Goal: Information Seeking & Learning: Learn about a topic

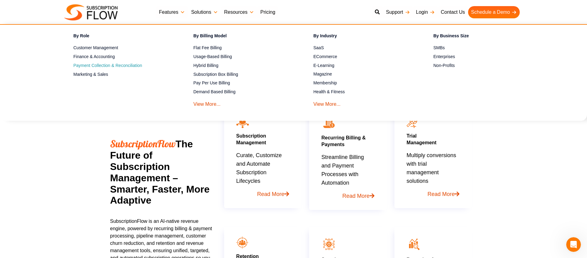
click at [134, 68] on span "Payment Collection & Reconciliation" at bounding box center [107, 65] width 69 height 6
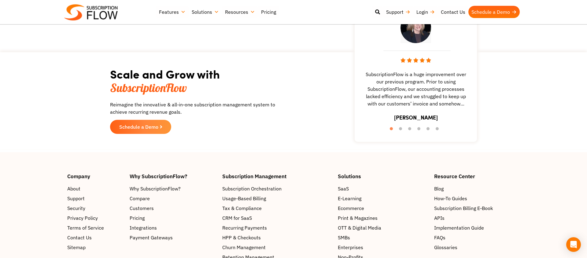
scroll to position [961, 0]
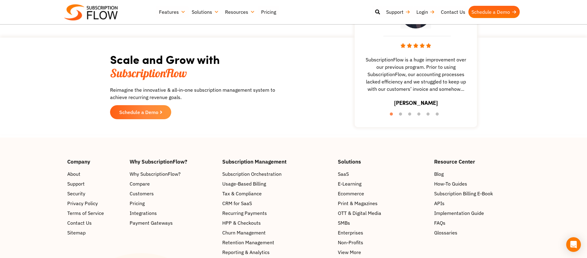
click at [245, 8] on link "Resources" at bounding box center [240, 12] width 36 height 12
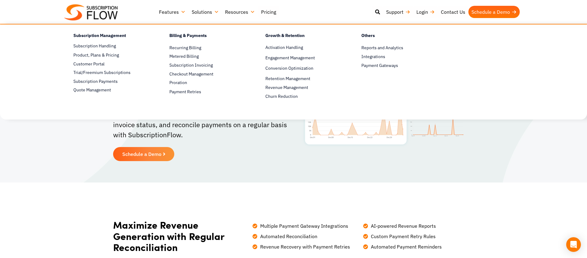
click at [183, 12] on link "Features" at bounding box center [172, 12] width 33 height 12
click at [369, 66] on span "Payment Gateways" at bounding box center [379, 65] width 37 height 6
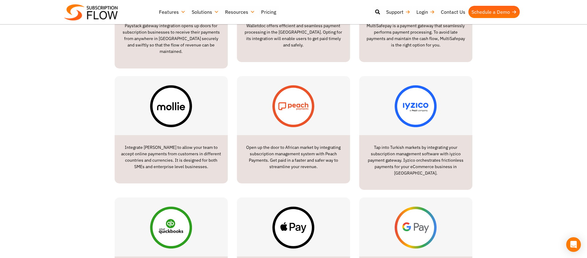
scroll to position [716, 0]
